Goal: Navigation & Orientation: Find specific page/section

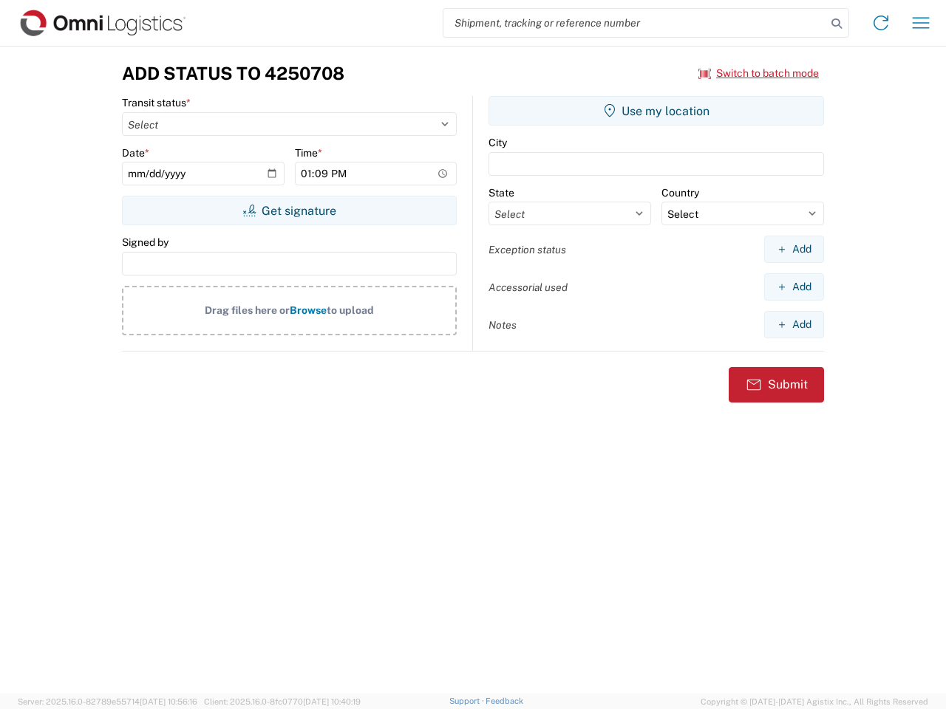
click at [635, 23] on input "search" at bounding box center [634, 23] width 383 height 28
click at [836, 24] on icon at bounding box center [836, 23] width 21 height 21
click at [881, 23] on icon at bounding box center [881, 23] width 24 height 24
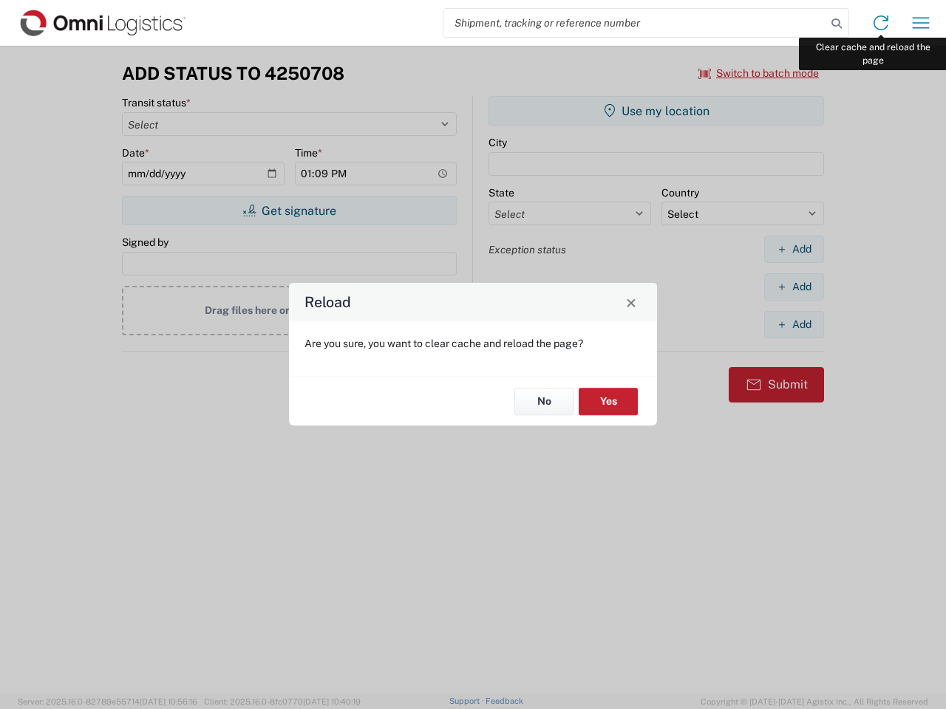
click at [920, 23] on div "Reload Are you sure, you want to clear cache and reload the page? No Yes" at bounding box center [473, 354] width 946 height 709
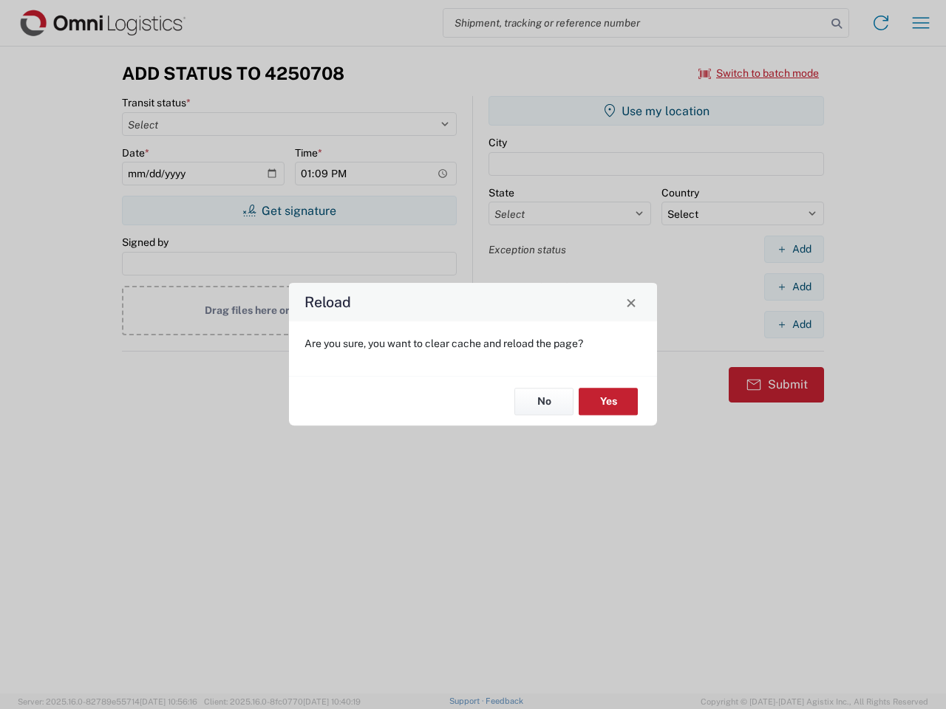
click at [759, 73] on div "Reload Are you sure, you want to clear cache and reload the page? No Yes" at bounding box center [473, 354] width 946 height 709
click at [289, 211] on div "Reload Are you sure, you want to clear cache and reload the page? No Yes" at bounding box center [473, 354] width 946 height 709
click at [656, 111] on div "Reload Are you sure, you want to clear cache and reload the page? No Yes" at bounding box center [473, 354] width 946 height 709
click at [793, 249] on div "Reload Are you sure, you want to clear cache and reload the page? No Yes" at bounding box center [473, 354] width 946 height 709
click at [793, 287] on div "Reload Are you sure, you want to clear cache and reload the page? No Yes" at bounding box center [473, 354] width 946 height 709
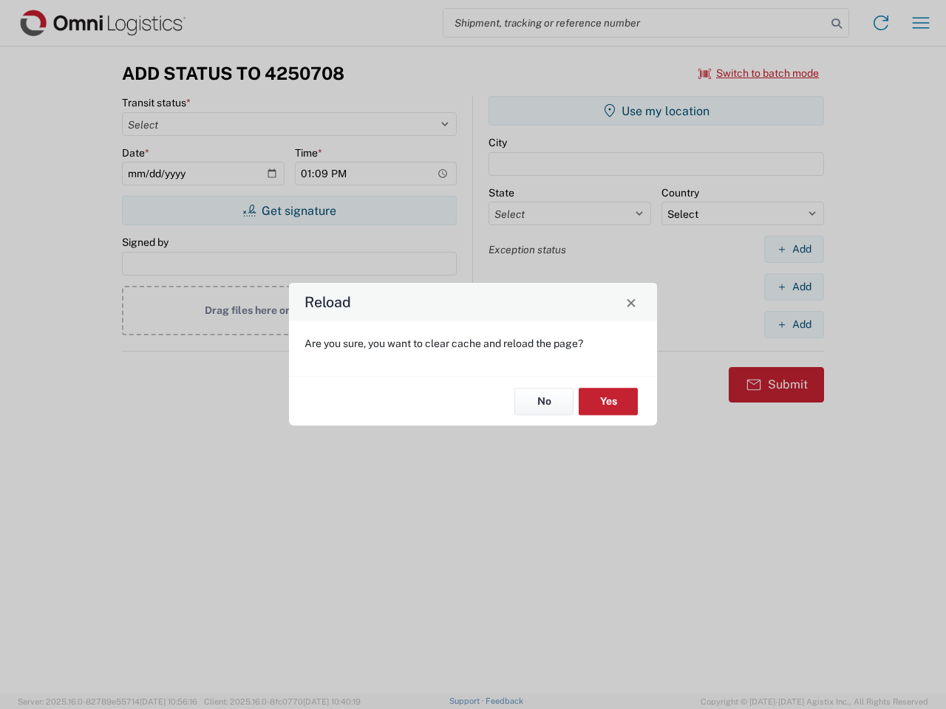
click at [793, 324] on div "Reload Are you sure, you want to clear cache and reload the page? No Yes" at bounding box center [473, 354] width 946 height 709
